Goal: Find contact information: Find contact information

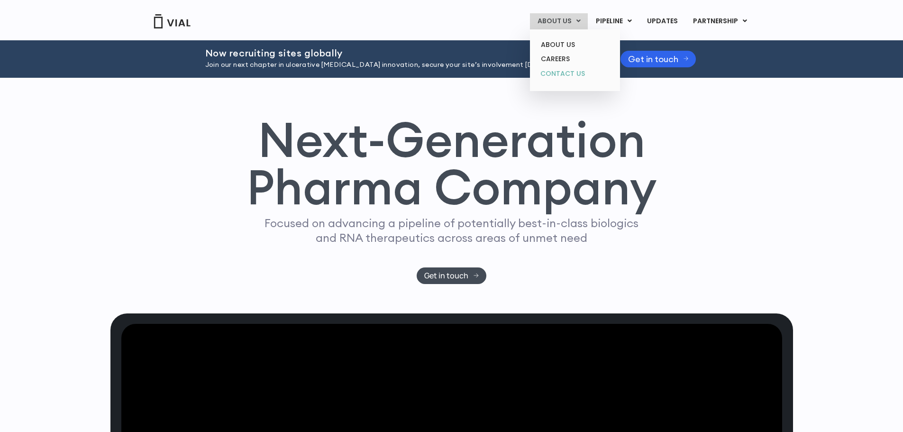
click at [565, 73] on link "CONTACT US" at bounding box center [574, 73] width 83 height 15
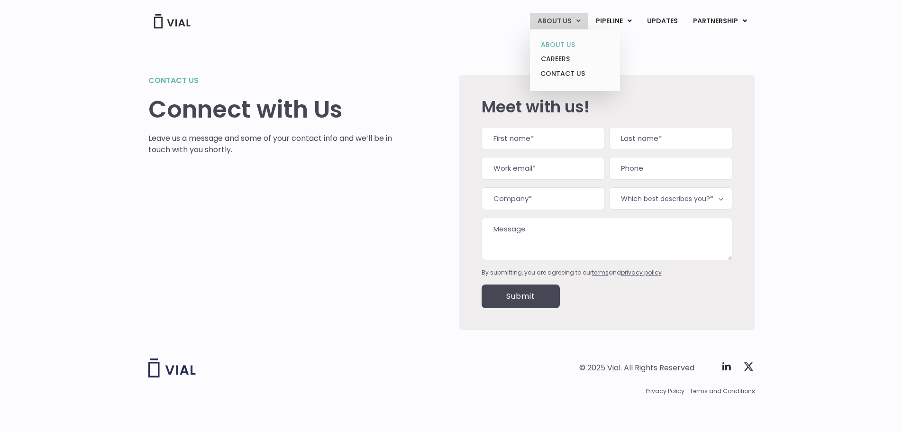
click at [562, 49] on link "ABOUT US" at bounding box center [574, 44] width 83 height 15
